Goal: Information Seeking & Learning: Learn about a topic

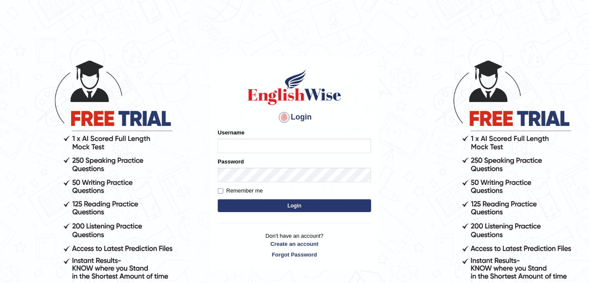
type input "alexa_"
click at [351, 209] on button "Login" at bounding box center [294, 205] width 153 height 13
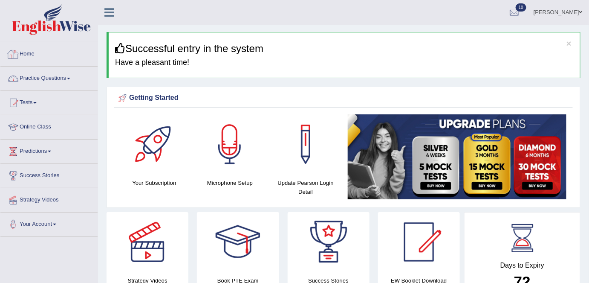
click at [49, 77] on link "Practice Questions" at bounding box center [48, 76] width 97 height 21
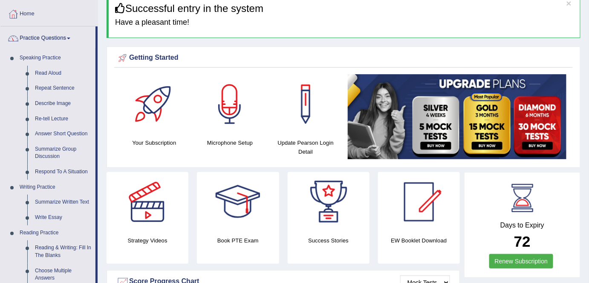
scroll to position [48, 0]
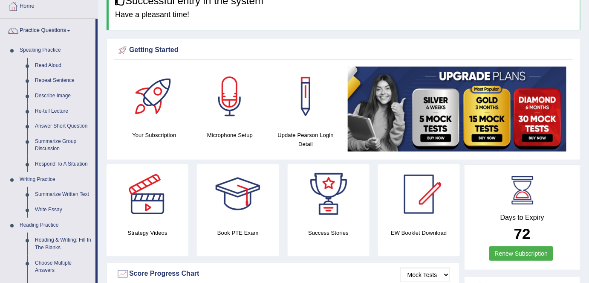
click at [53, 192] on link "Summarize Written Text" at bounding box center [63, 194] width 64 height 15
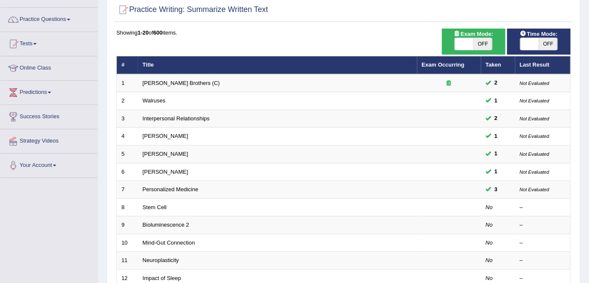
scroll to position [55, 0]
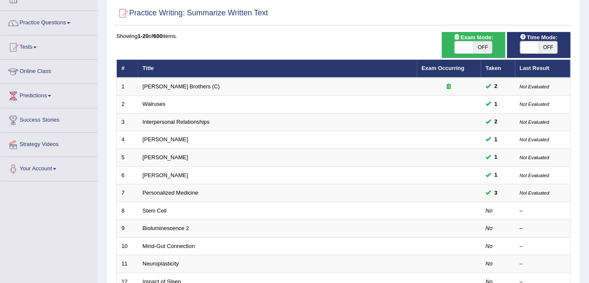
click at [475, 44] on span "OFF" at bounding box center [482, 47] width 19 height 12
checkbox input "true"
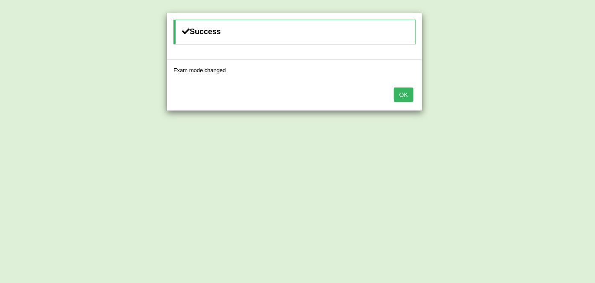
click at [396, 93] on button "OK" at bounding box center [404, 94] width 20 height 14
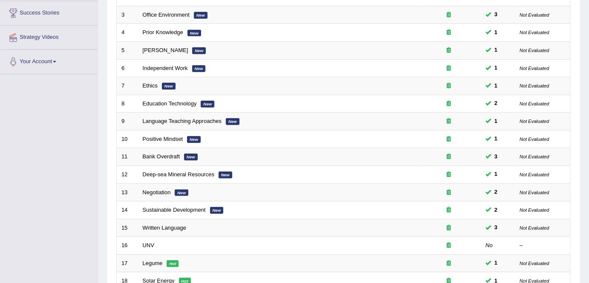
scroll to position [278, 0]
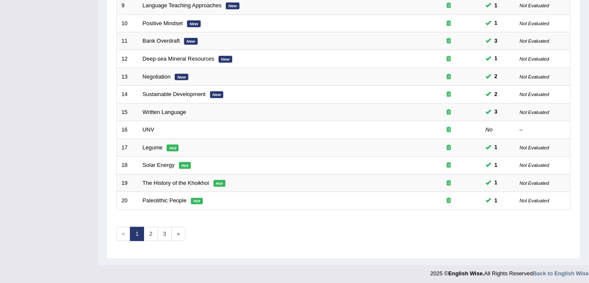
click at [151, 126] on link "UNV" at bounding box center [149, 129] width 12 height 6
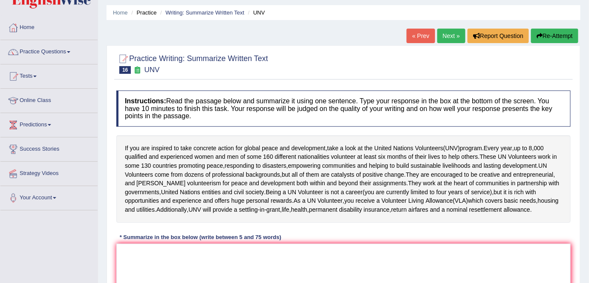
scroll to position [29, 0]
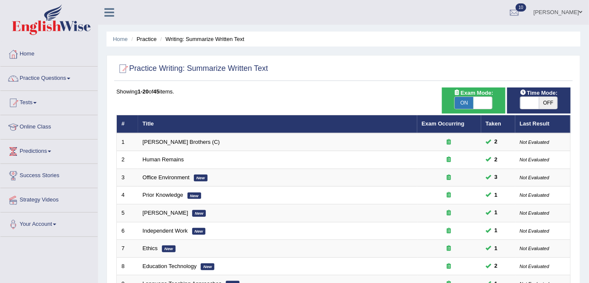
click at [548, 102] on span "OFF" at bounding box center [548, 103] width 19 height 12
checkbox input "true"
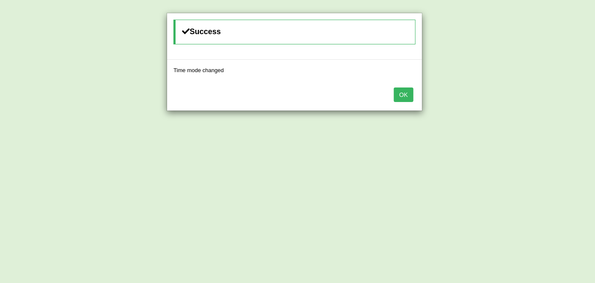
click at [399, 93] on button "OK" at bounding box center [404, 94] width 20 height 14
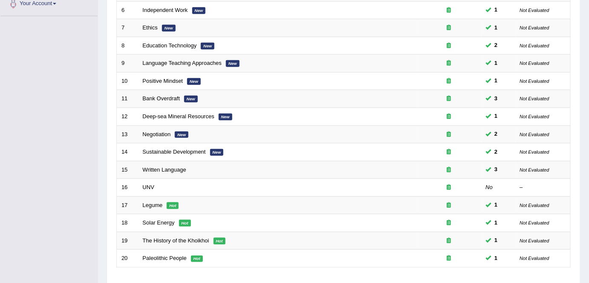
scroll to position [222, 0]
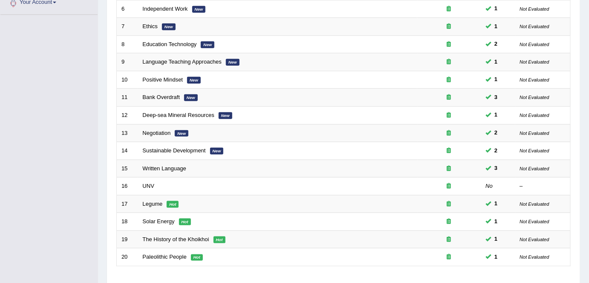
click at [149, 182] on link "UNV" at bounding box center [149, 185] width 12 height 6
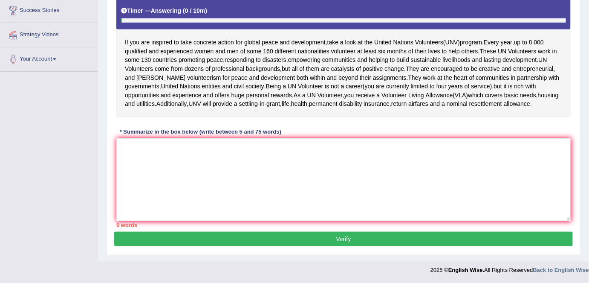
scroll to position [164, 0]
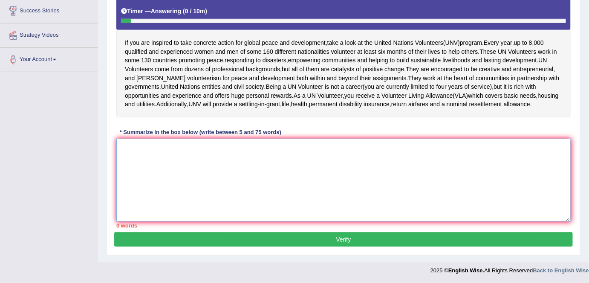
click at [149, 180] on textarea at bounding box center [343, 179] width 454 height 83
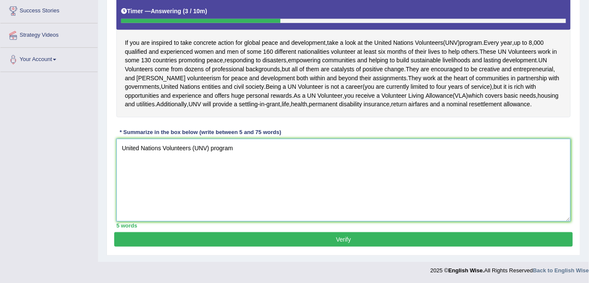
scroll to position [172, 0]
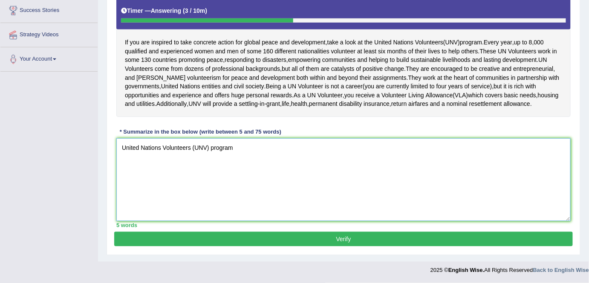
click at [377, 180] on textarea "United Nations Volunteers (UNV) program" at bounding box center [343, 179] width 454 height 83
click at [121, 145] on textarea "United Nations Volunteers (UNV) program" at bounding box center [343, 179] width 454 height 83
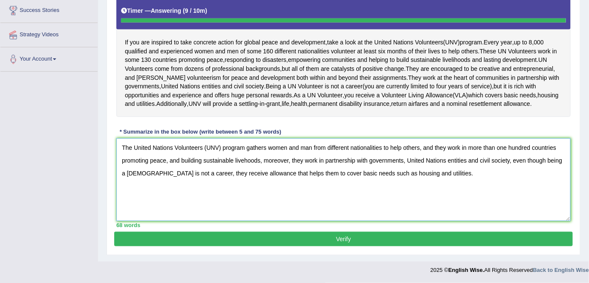
type textarea "The United Nations Volunteers (UNV) program gathers women and man from differen…"
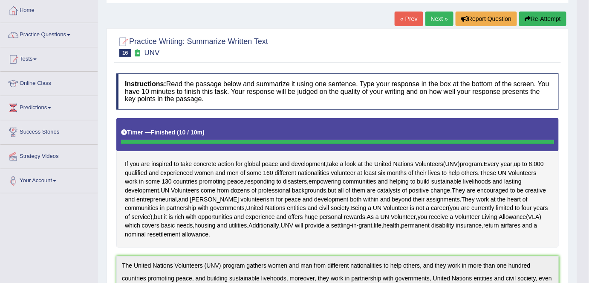
scroll to position [0, 0]
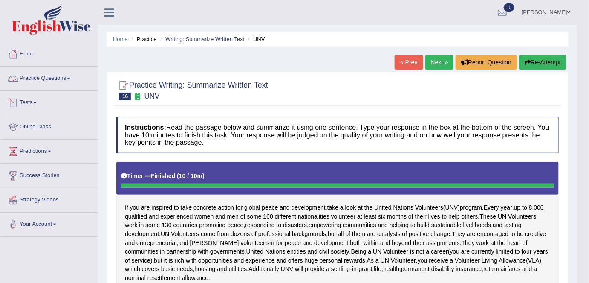
click at [58, 80] on link "Practice Questions" at bounding box center [48, 76] width 97 height 21
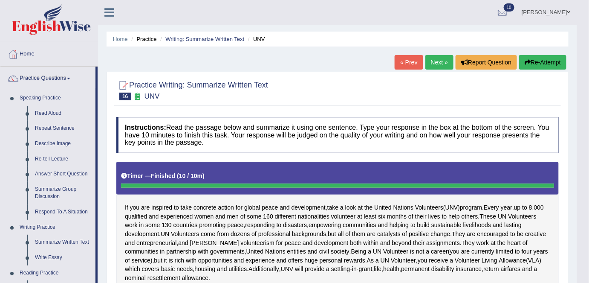
click at [59, 145] on link "Describe Image" at bounding box center [63, 143] width 64 height 15
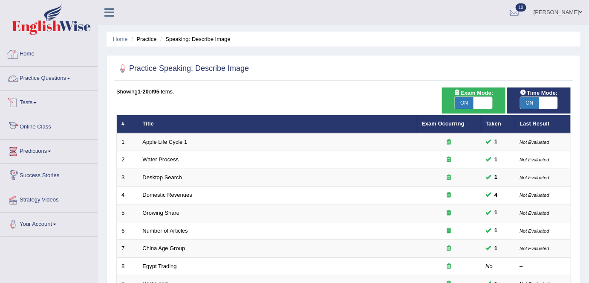
click at [52, 81] on link "Practice Questions" at bounding box center [48, 76] width 97 height 21
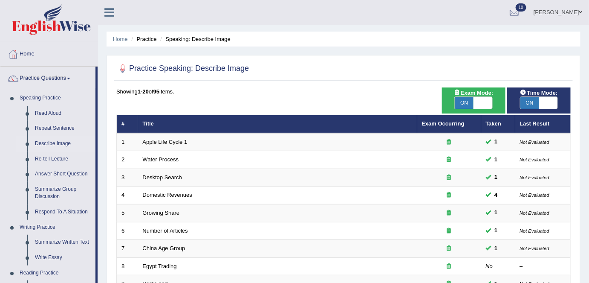
click at [63, 142] on link "Describe Image" at bounding box center [63, 143] width 64 height 15
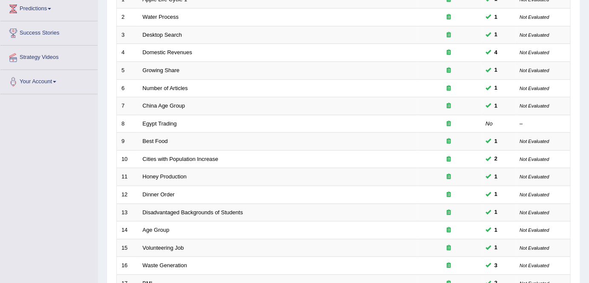
scroll to position [140, 0]
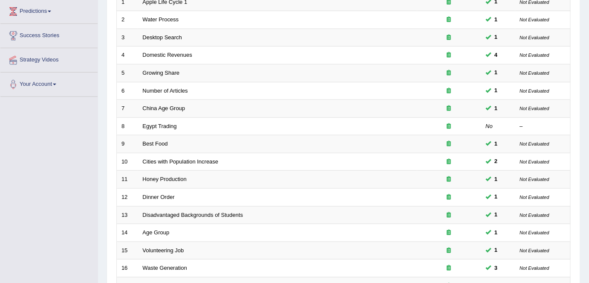
click at [155, 124] on link "Egypt Trading" at bounding box center [160, 126] width 34 height 6
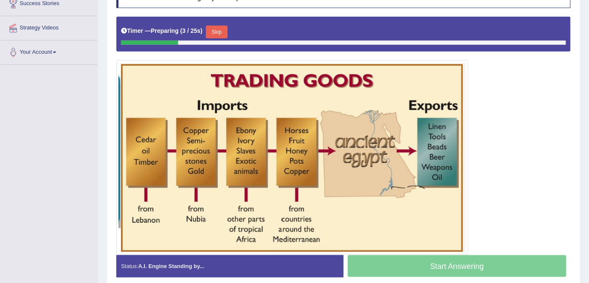
scroll to position [171, 0]
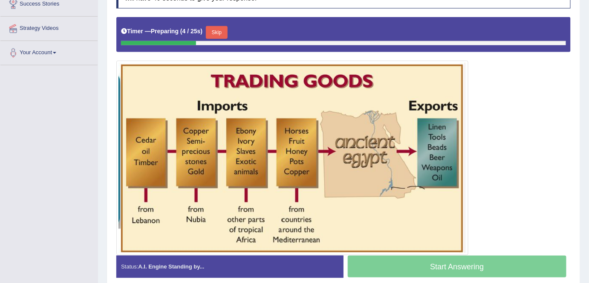
click at [222, 25] on div "Timer — Preparing ( 4 / 25s ) Skip" at bounding box center [343, 32] width 445 height 17
click at [221, 31] on button "Skip" at bounding box center [216, 32] width 21 height 13
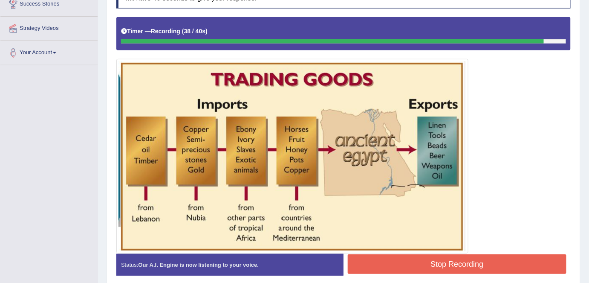
click at [409, 257] on button "Stop Recording" at bounding box center [457, 264] width 219 height 20
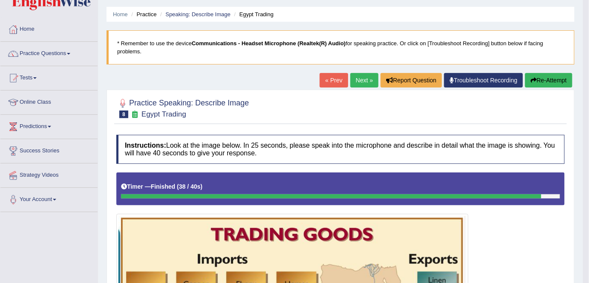
scroll to position [0, 0]
